Goal: Register for event/course

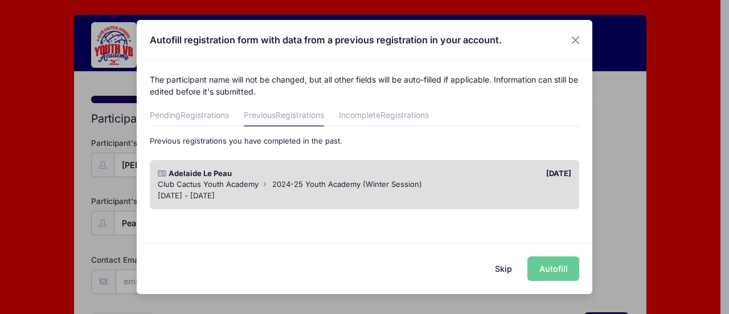
click at [498, 192] on div "[DATE] - [DATE]" at bounding box center [365, 195] width 414 height 11
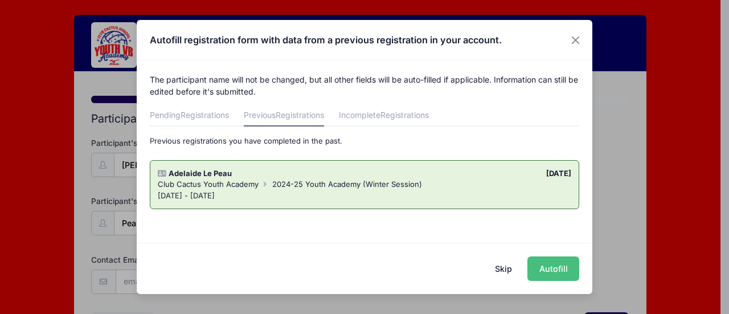
click at [547, 268] on button "Autofill" at bounding box center [554, 268] width 52 height 24
type input "[EMAIL_ADDRESS][DOMAIN_NAME]"
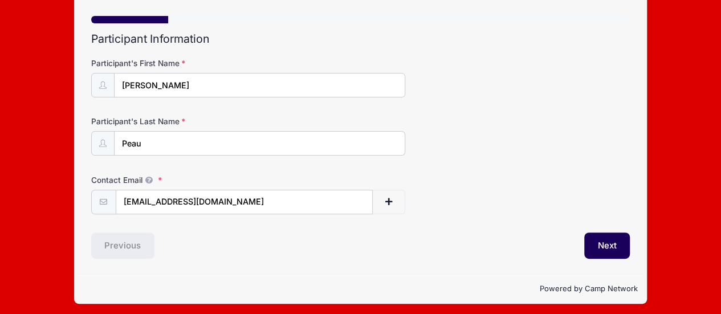
scroll to position [82, 0]
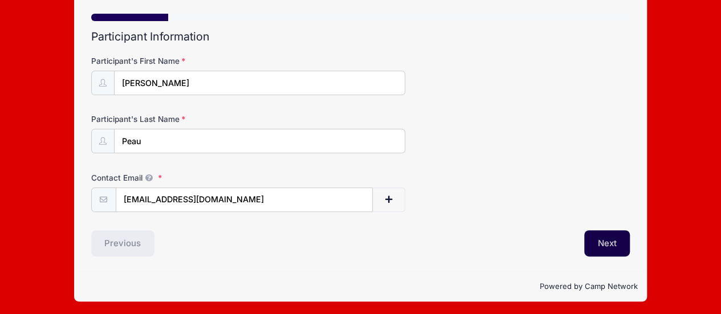
click at [609, 243] on button "Next" at bounding box center [607, 243] width 46 height 26
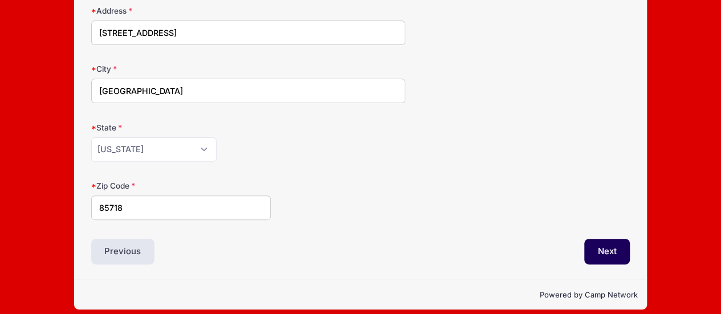
scroll to position [140, 0]
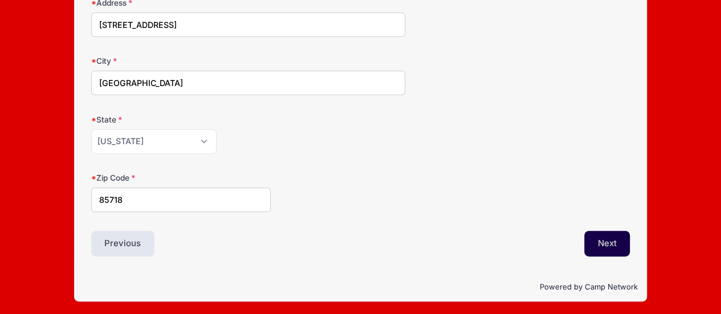
click at [595, 241] on button "Next" at bounding box center [607, 244] width 46 height 26
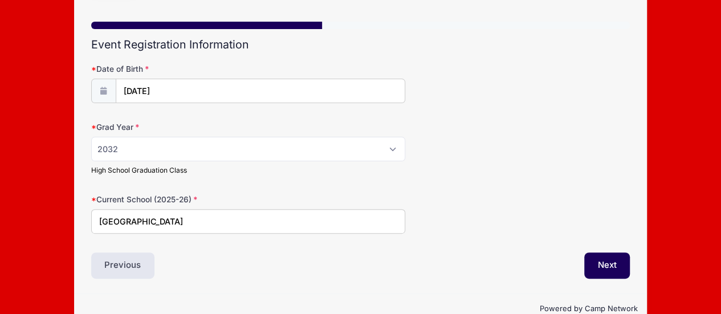
scroll to position [96, 0]
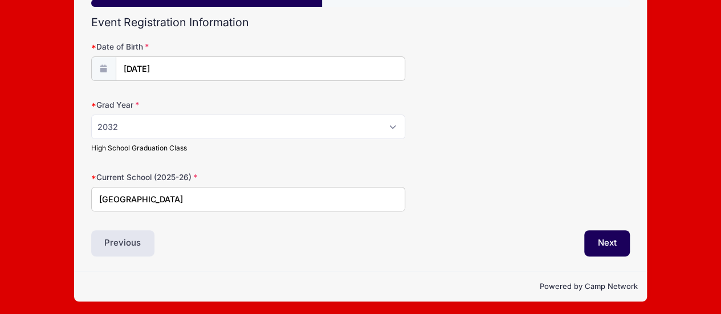
drag, startPoint x: 235, startPoint y: 196, endPoint x: 0, endPoint y: 196, distance: 234.7
click at [0, 196] on div "Club Cactus Youth Academy 2025-26 Youth Academy (Fall Session) from [DATE] to […" at bounding box center [360, 110] width 721 height 413
type input "[GEOGRAPHIC_DATA]"
click at [610, 236] on button "Next" at bounding box center [607, 243] width 46 height 26
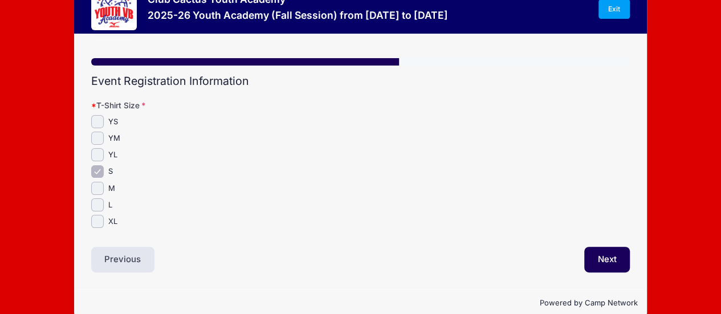
scroll to position [55, 0]
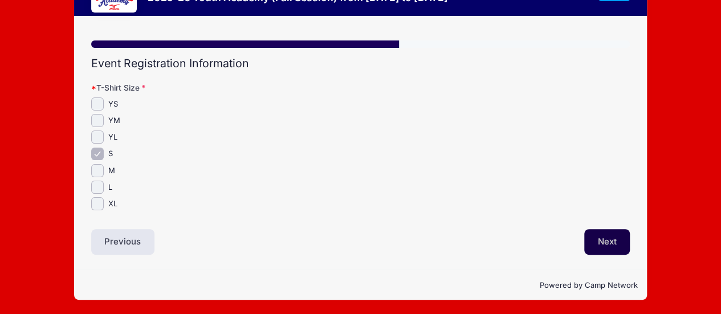
click at [606, 244] on button "Next" at bounding box center [607, 242] width 46 height 26
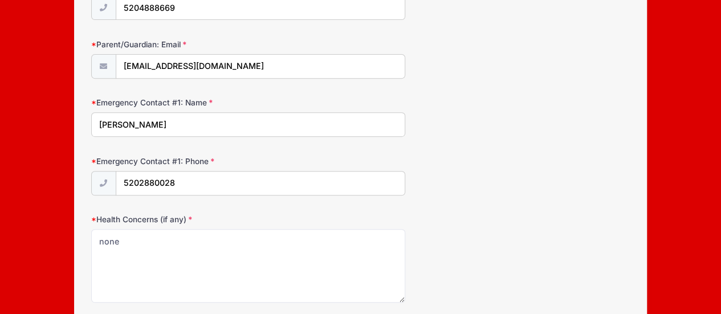
scroll to position [285, 0]
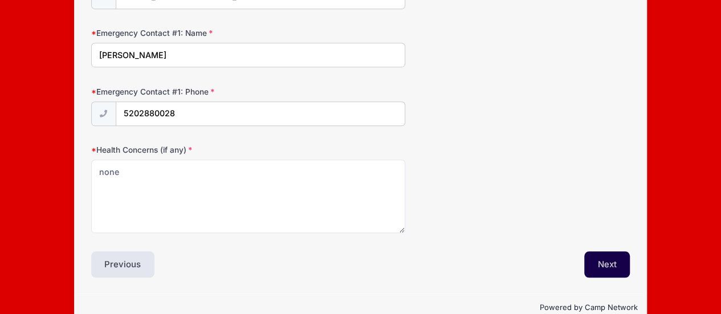
click at [608, 259] on button "Next" at bounding box center [607, 264] width 46 height 26
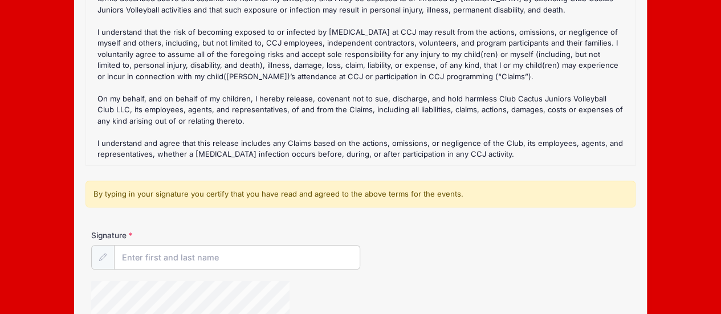
scroll to position [171, 0]
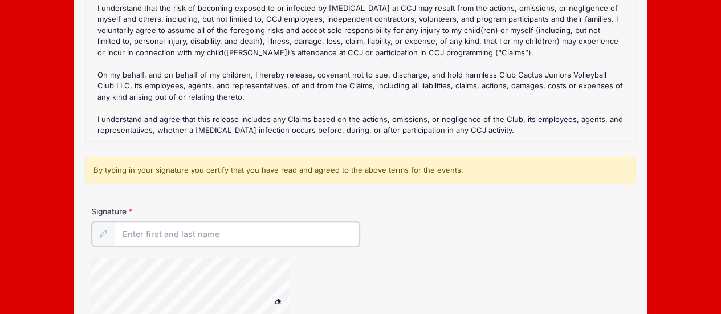
click at [142, 230] on input "Signature" at bounding box center [238, 234] width 246 height 24
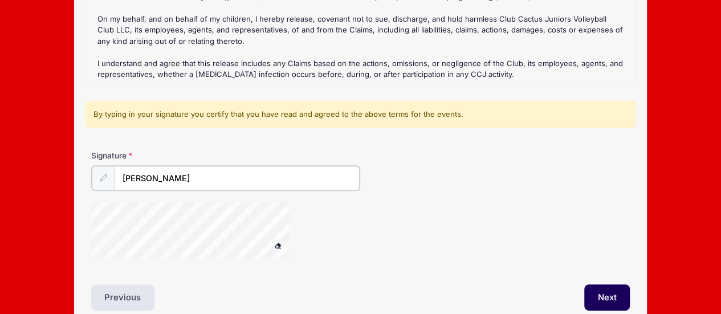
scroll to position [281, 0]
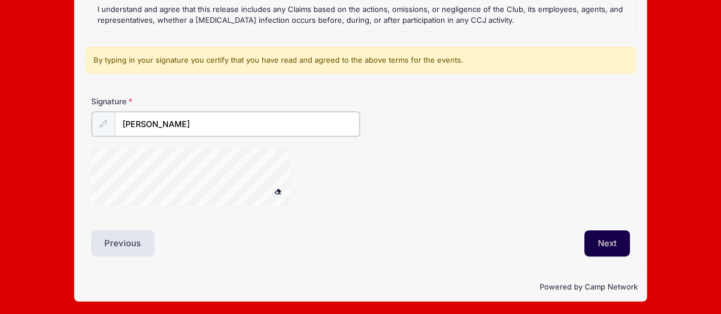
type input "[PERSON_NAME]"
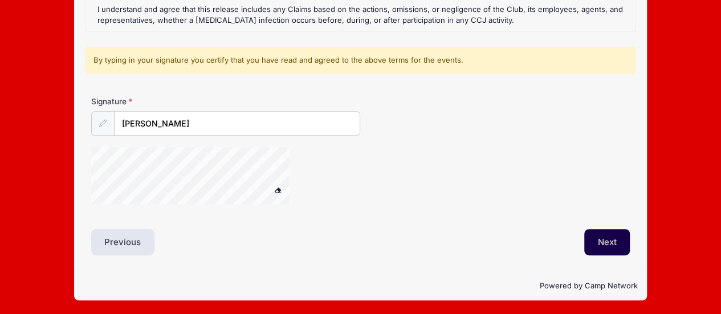
scroll to position [280, 0]
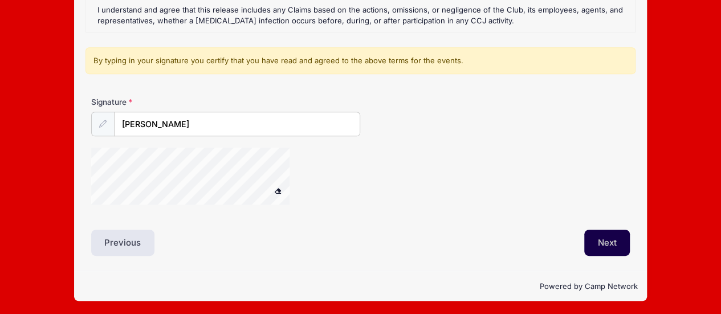
click at [611, 236] on button "Next" at bounding box center [607, 243] width 46 height 26
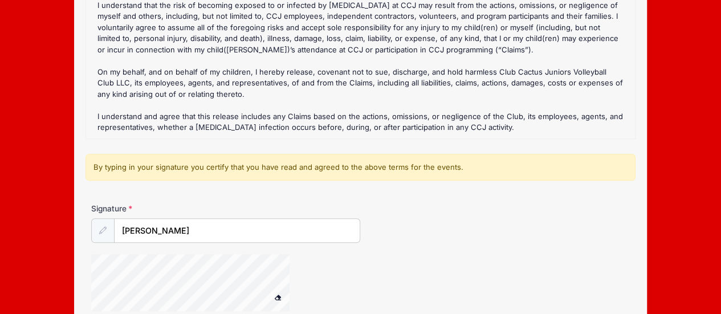
scroll to position [228, 0]
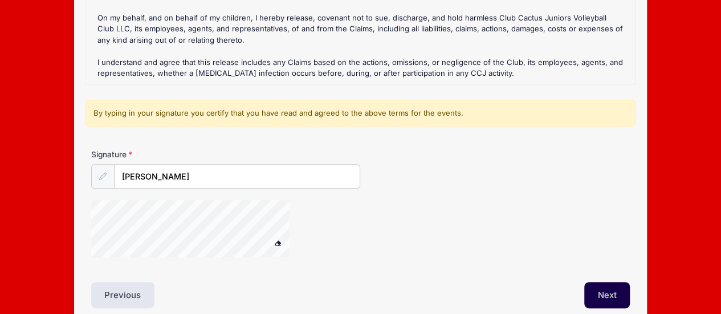
click at [606, 291] on button "Next" at bounding box center [607, 295] width 46 height 26
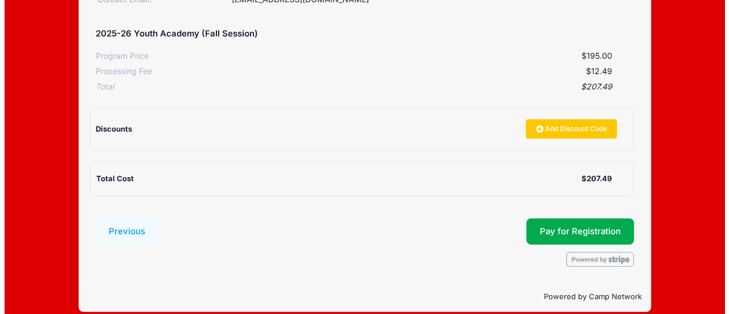
scroll to position [206, 0]
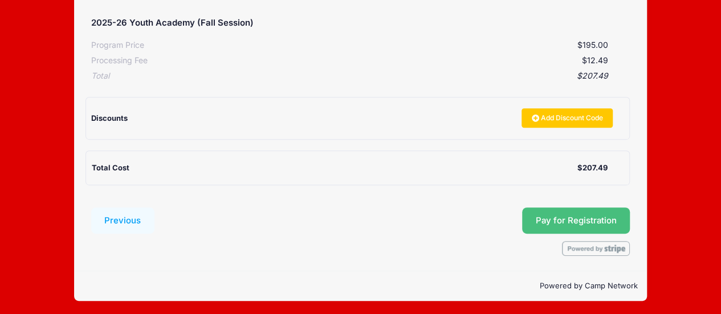
click at [555, 224] on button "Pay for Registration" at bounding box center [576, 220] width 108 height 26
